Goal: Information Seeking & Learning: Learn about a topic

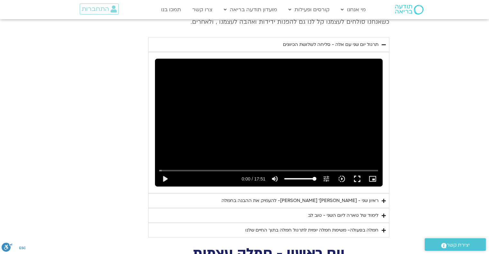
scroll to position [1717, 0]
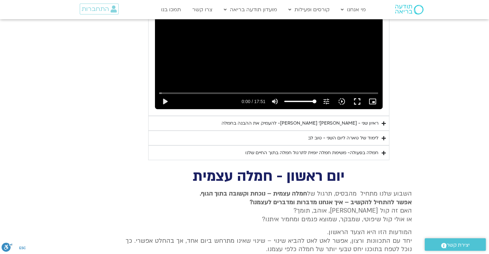
click at [350, 120] on div "ראיון שני - [PERSON_NAME]׳ [PERSON_NAME]- להעמיק את ההבנה בחמלה" at bounding box center [300, 124] width 157 height 8
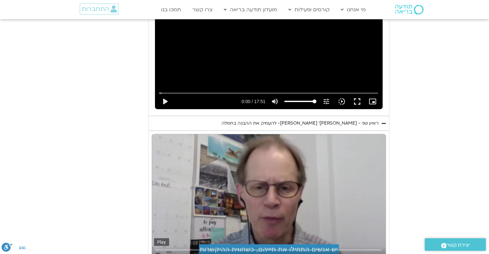
click at [162, 251] on button "play_arrow" at bounding box center [161, 258] width 15 height 15
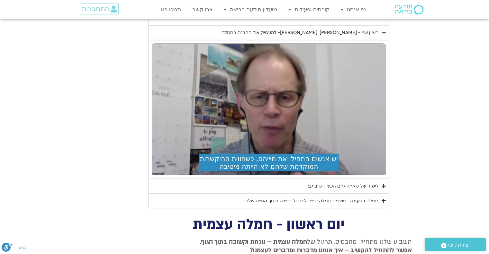
scroll to position [1813, 0]
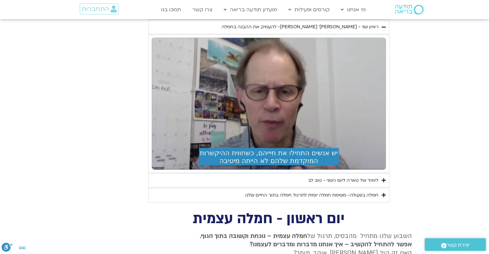
click at [343, 177] on div "לימוד של טארה ליום השני - טוב לב" at bounding box center [343, 181] width 70 height 8
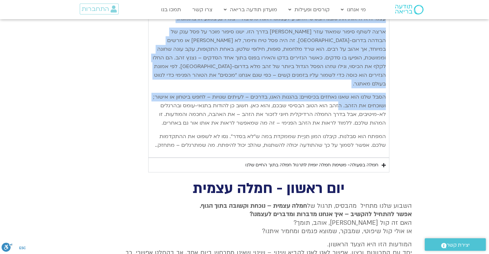
scroll to position [2167, 0]
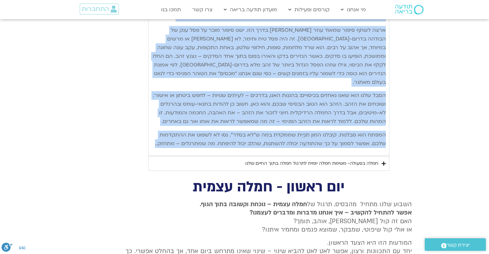
drag, startPoint x: 385, startPoint y: 53, endPoint x: 156, endPoint y: 131, distance: 242.6
copy div "lore ipsu do sita conse adipi elitse doeiu-te inci utlab – etdolorem aliqu enim…"
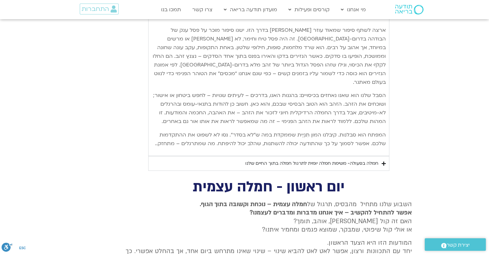
click at [358, 160] on div "חמלה בפעולה- משימת חמלה יומית לתרגול חמלה בתוך החיים שלנו" at bounding box center [311, 164] width 133 height 8
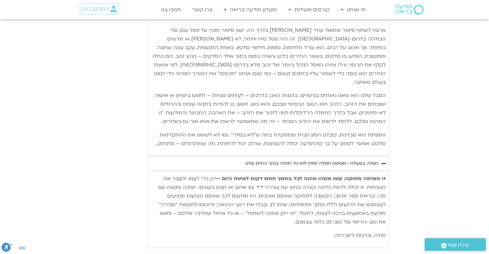
drag, startPoint x: 385, startPoint y: 166, endPoint x: 332, endPoint y: 212, distance: 70.4
click at [332, 212] on p "זו משימה מתוקה: עשו משהו מהנה לבד במשך חמש דקות לפחות היום – רק כדי לְעַנּוֹג ו…" at bounding box center [269, 201] width 234 height 52
copy p "זו משימה מתוקה: עשו משהו מהנה לבד במשך חמש דקות לפחות היום – רק כדי לְעַנּוֹג ו…"
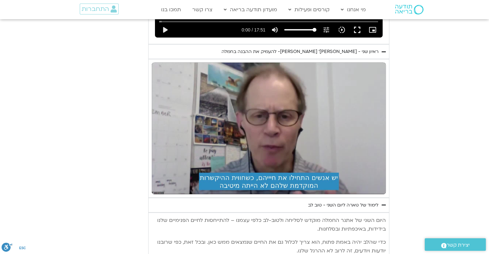
scroll to position [1749, 0]
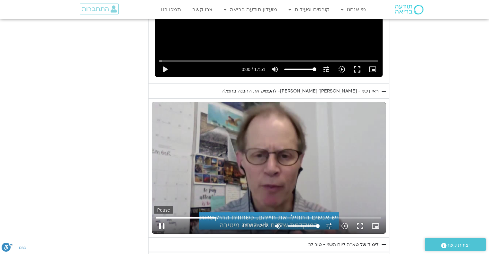
click at [161, 219] on button "pause" at bounding box center [161, 226] width 15 height 15
click at [161, 219] on button "play_arrow" at bounding box center [161, 226] width 15 height 15
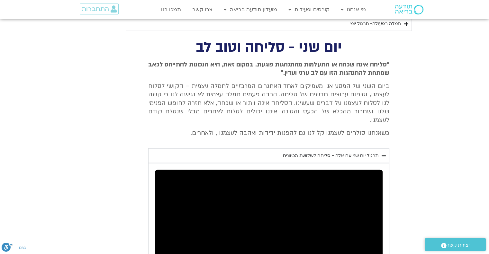
scroll to position [1427, 0]
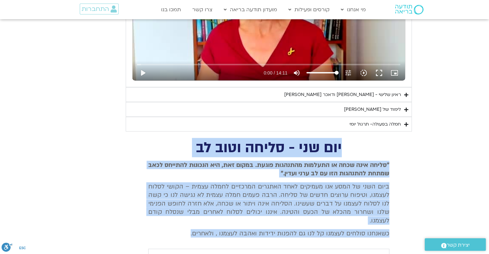
drag, startPoint x: 341, startPoint y: 142, endPoint x: 174, endPoint y: 222, distance: 185.7
copy div "יום שני - סליחה וטוב לב "סליחה אינה שכחה או התעלמות מהתנהגות פוגעת. במקום זאת, …"
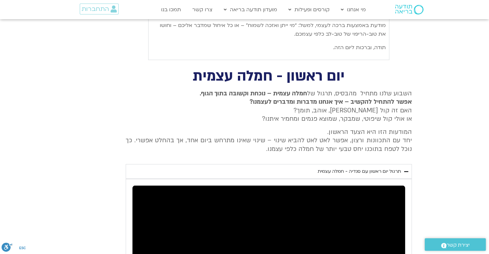
scroll to position [2360, 0]
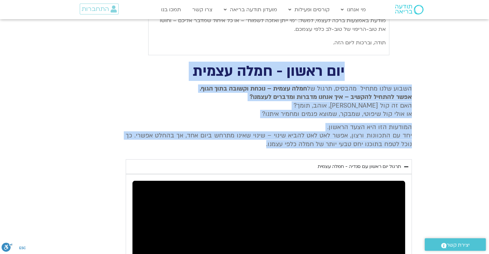
drag, startPoint x: 345, startPoint y: 56, endPoint x: 249, endPoint y: 132, distance: 123.0
click at [249, 132] on div "יום ראשון - חמלה עצמית השבוע שלנו מתחיל מהבסיס, תרגול של חמלה עצמית – נוכחת וקש…" at bounding box center [245, 225] width 335 height 321
copy div "יום ראשון - חמלה עצמית השבוע שלנו מתחיל מהבסיס, תרגול של חמלה עצמית – נוכחת וקש…"
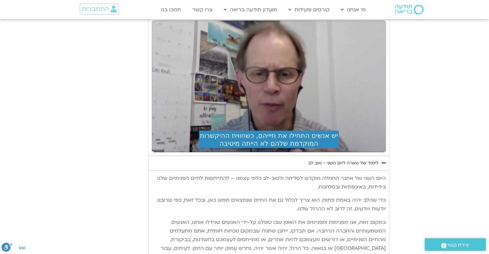
scroll to position [1781, 0]
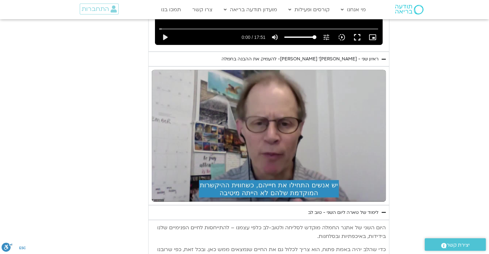
click at [161, 187] on button "pause" at bounding box center [161, 194] width 15 height 15
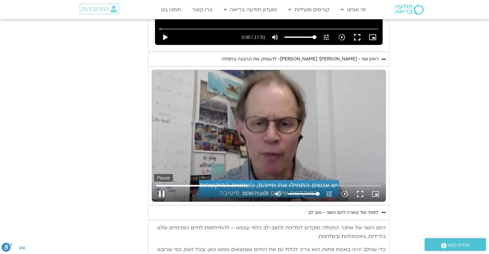
click at [161, 187] on button "pause" at bounding box center [161, 194] width 15 height 15
type input "1260.897065"
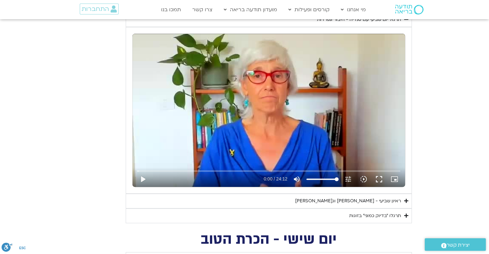
scroll to position [301, 0]
